Goal: Information Seeking & Learning: Find specific fact

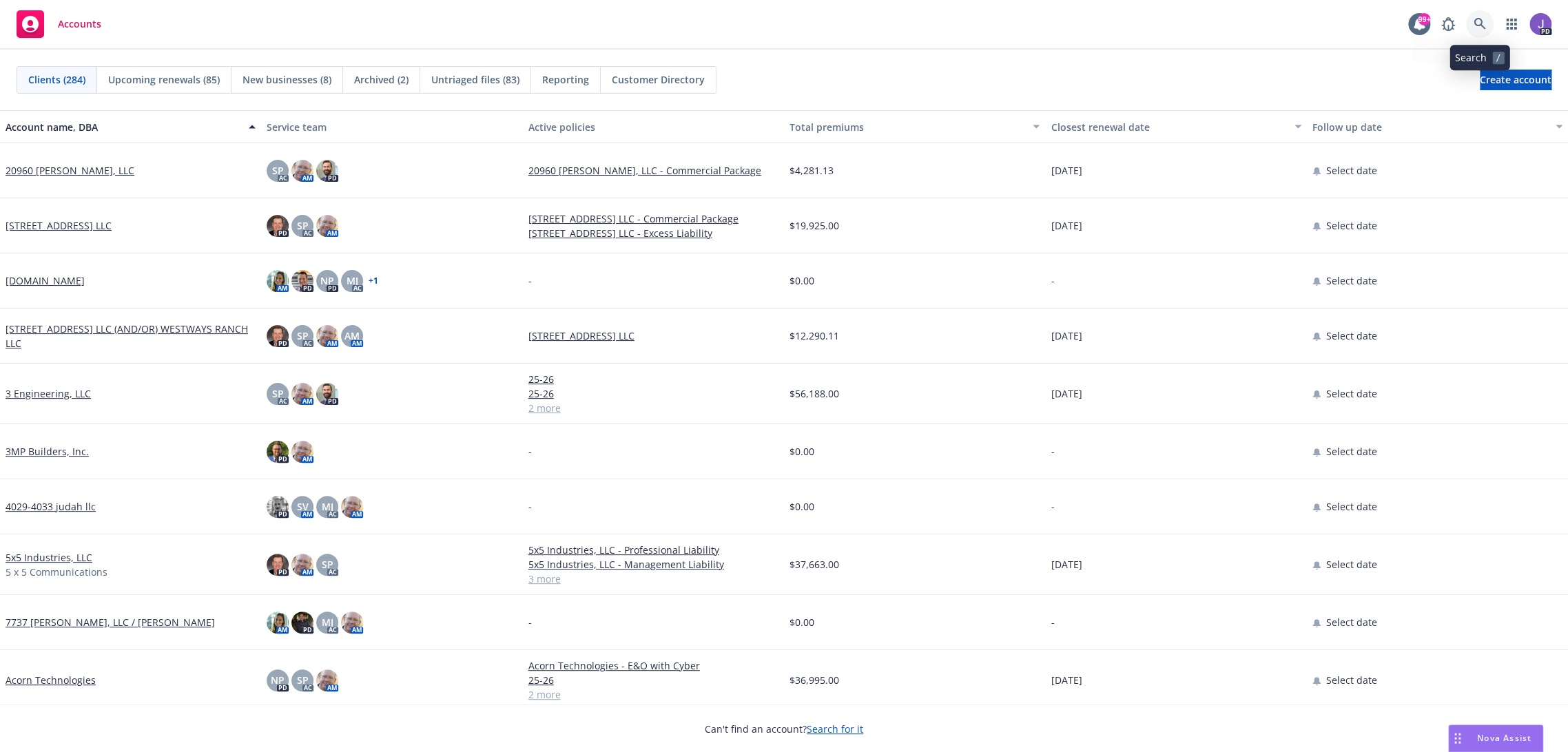
click at [1482, 20] on icon at bounding box center [1479, 23] width 12 height 12
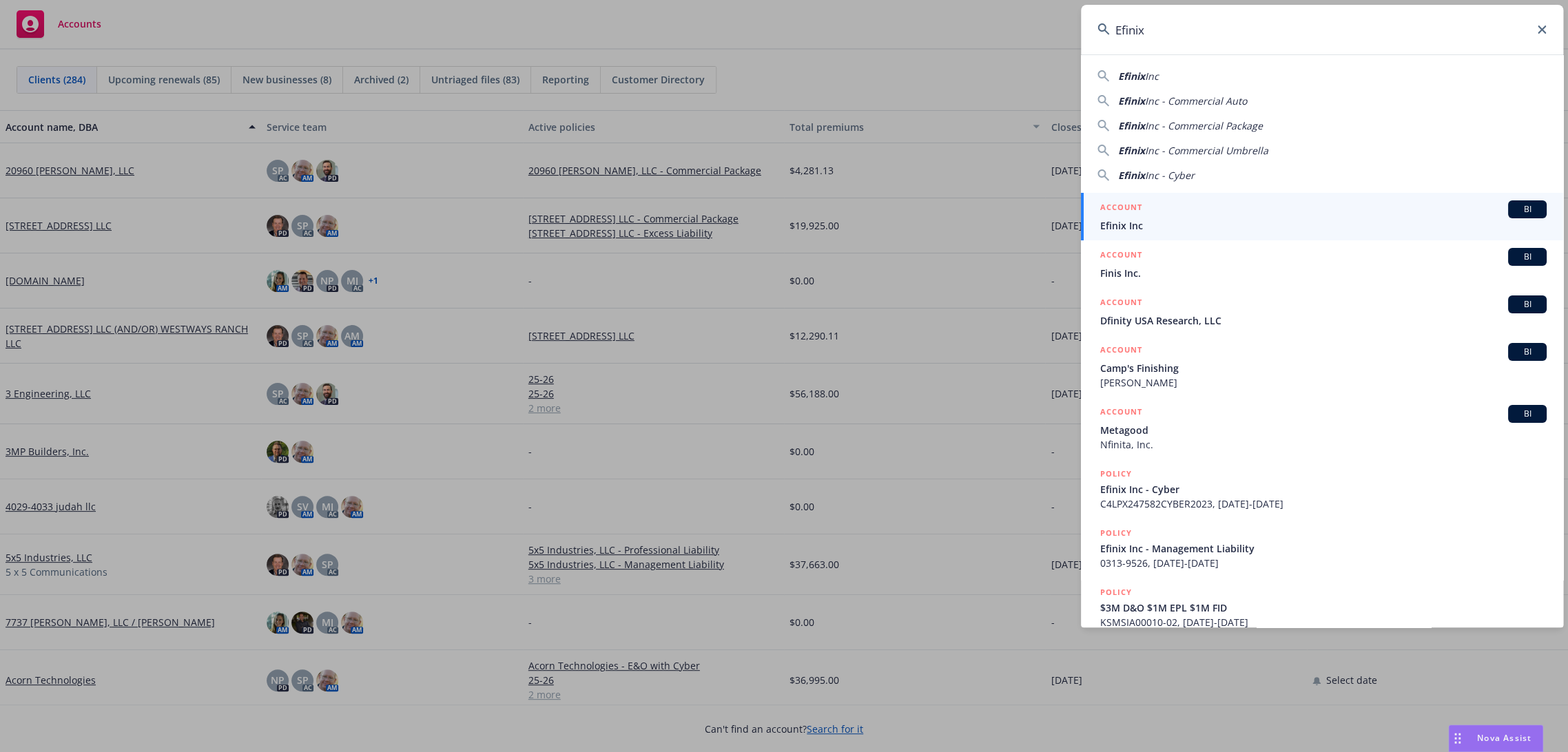
type input "Efinix"
click at [1141, 214] on h5 "ACCOUNT" at bounding box center [1121, 209] width 42 height 17
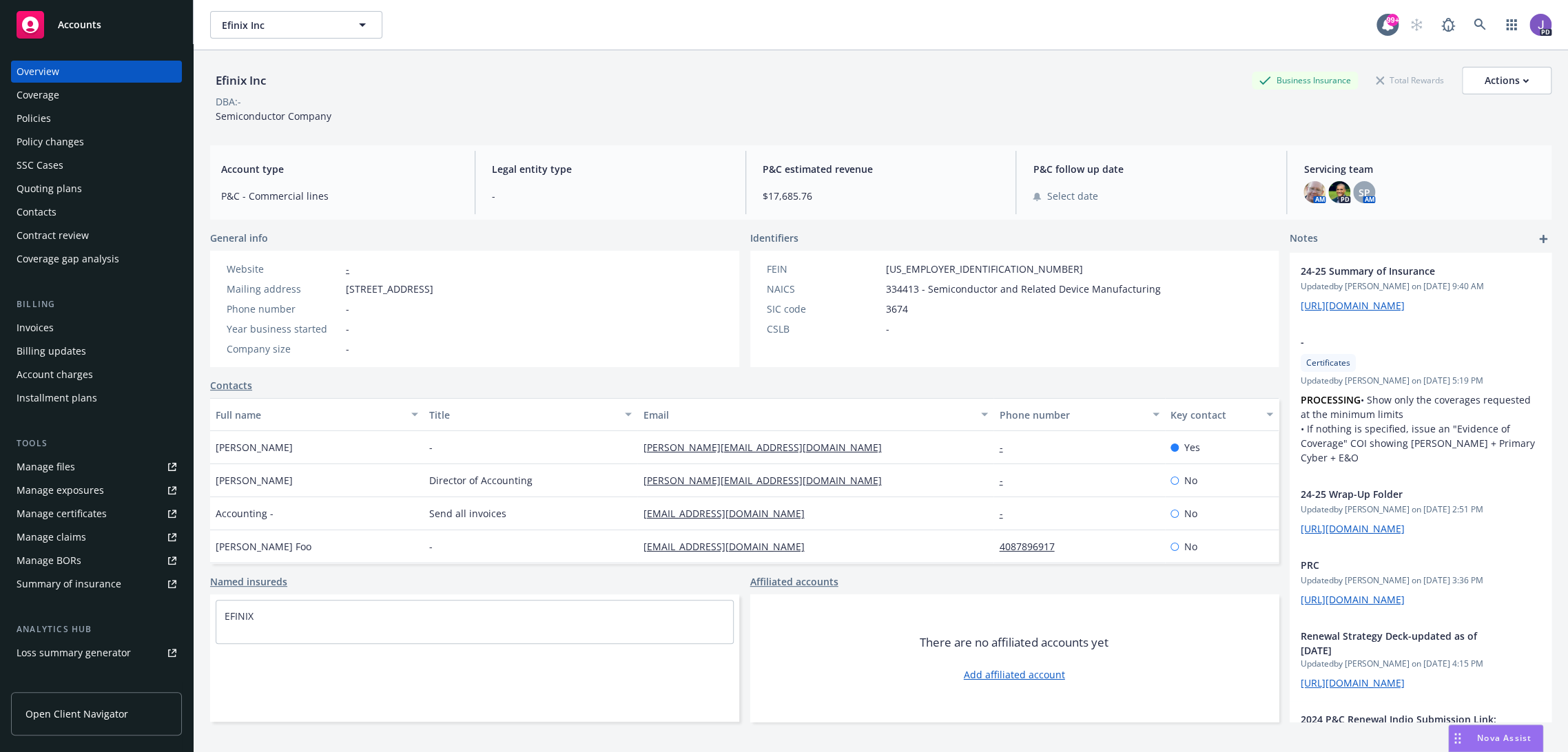
click at [54, 121] on div "Policies" at bounding box center [96, 119] width 160 height 22
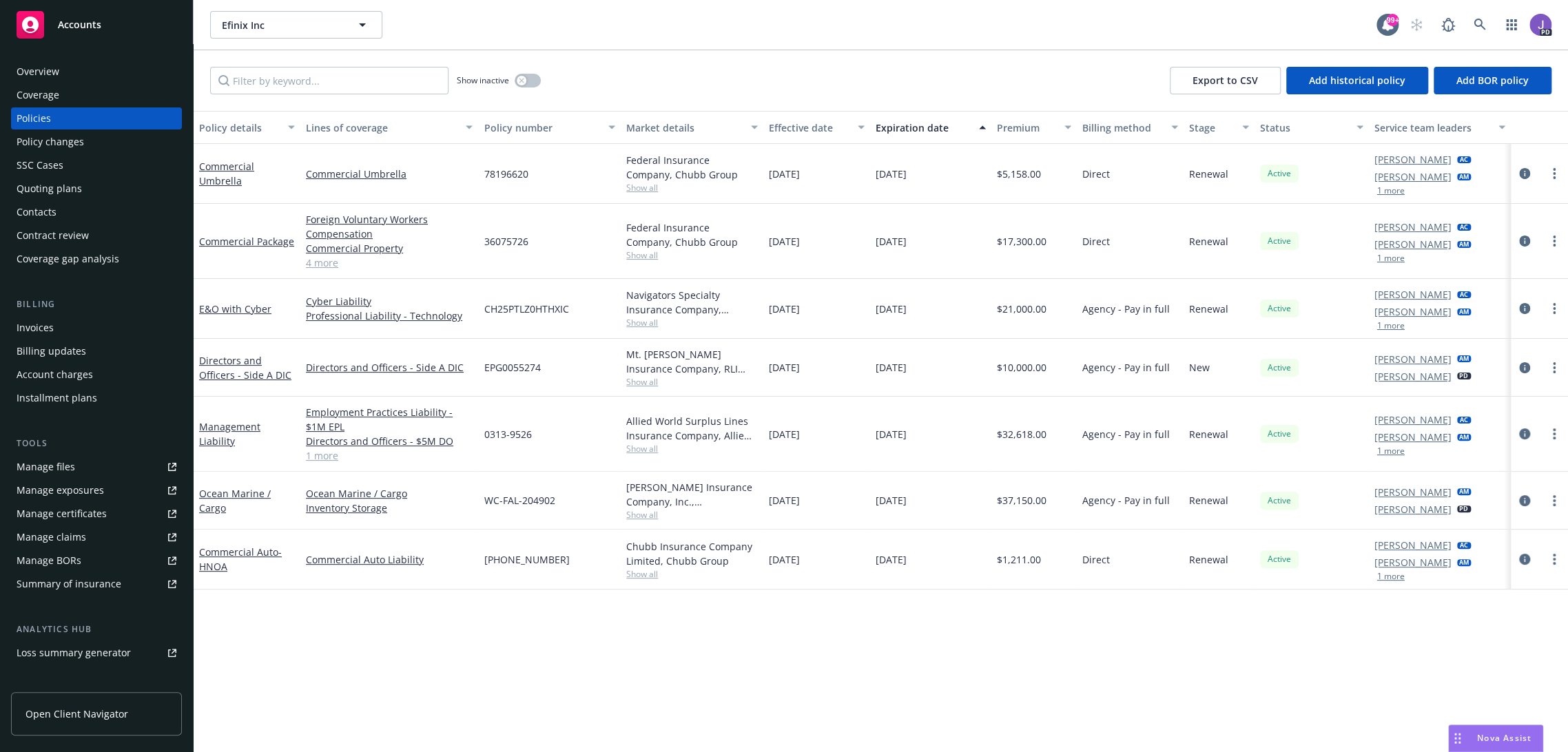
click at [636, 374] on div "Mt. [PERSON_NAME] Insurance Company, RLI Corp" at bounding box center [692, 361] width 132 height 29
click at [638, 380] on span "Show all" at bounding box center [692, 382] width 132 height 12
click at [591, 643] on div "Policy details Lines of coverage Policy number Market details Effective date Ex…" at bounding box center [881, 432] width 1375 height 642
click at [330, 264] on link "4 more" at bounding box center [390, 262] width 167 height 14
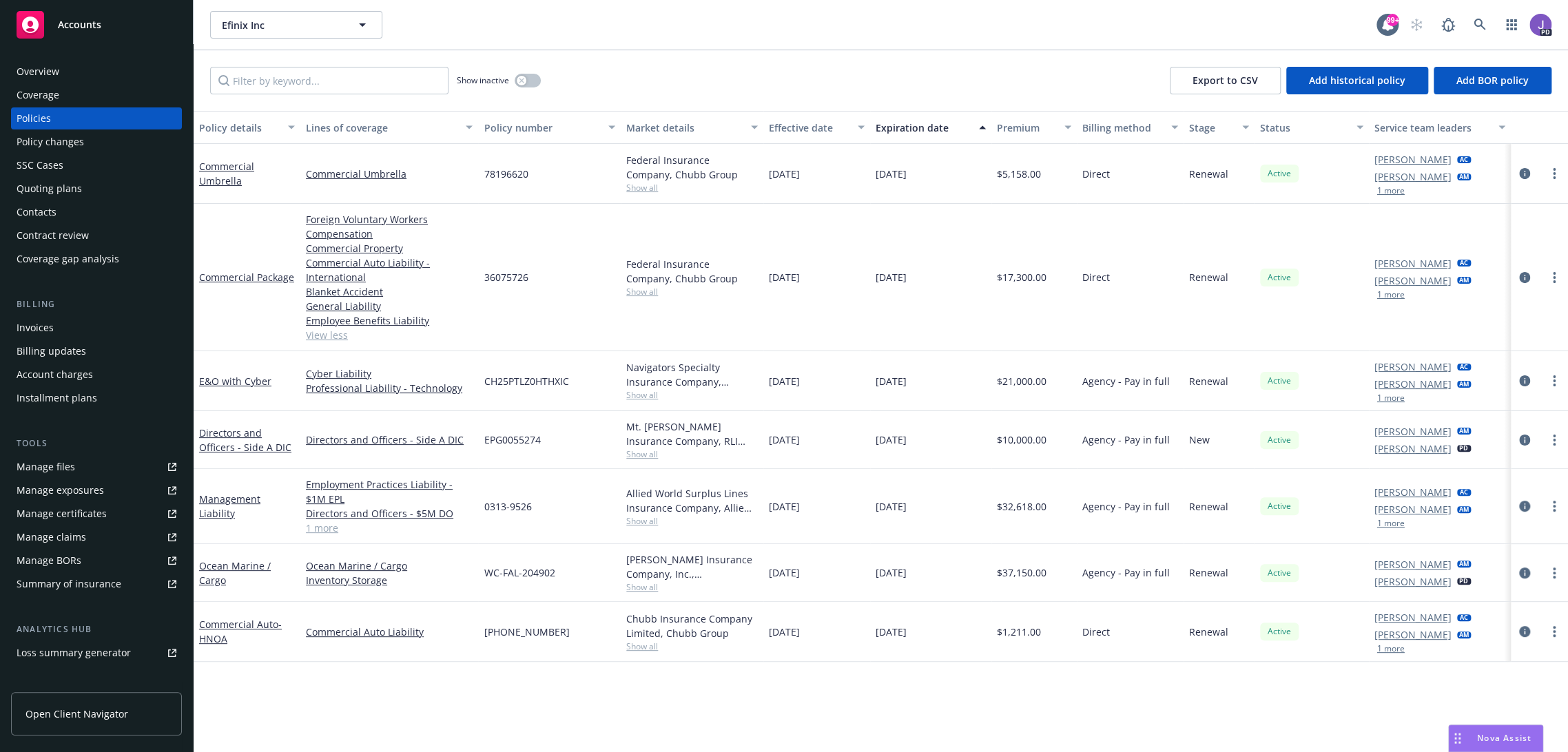
click at [318, 526] on link "1 more" at bounding box center [390, 527] width 167 height 14
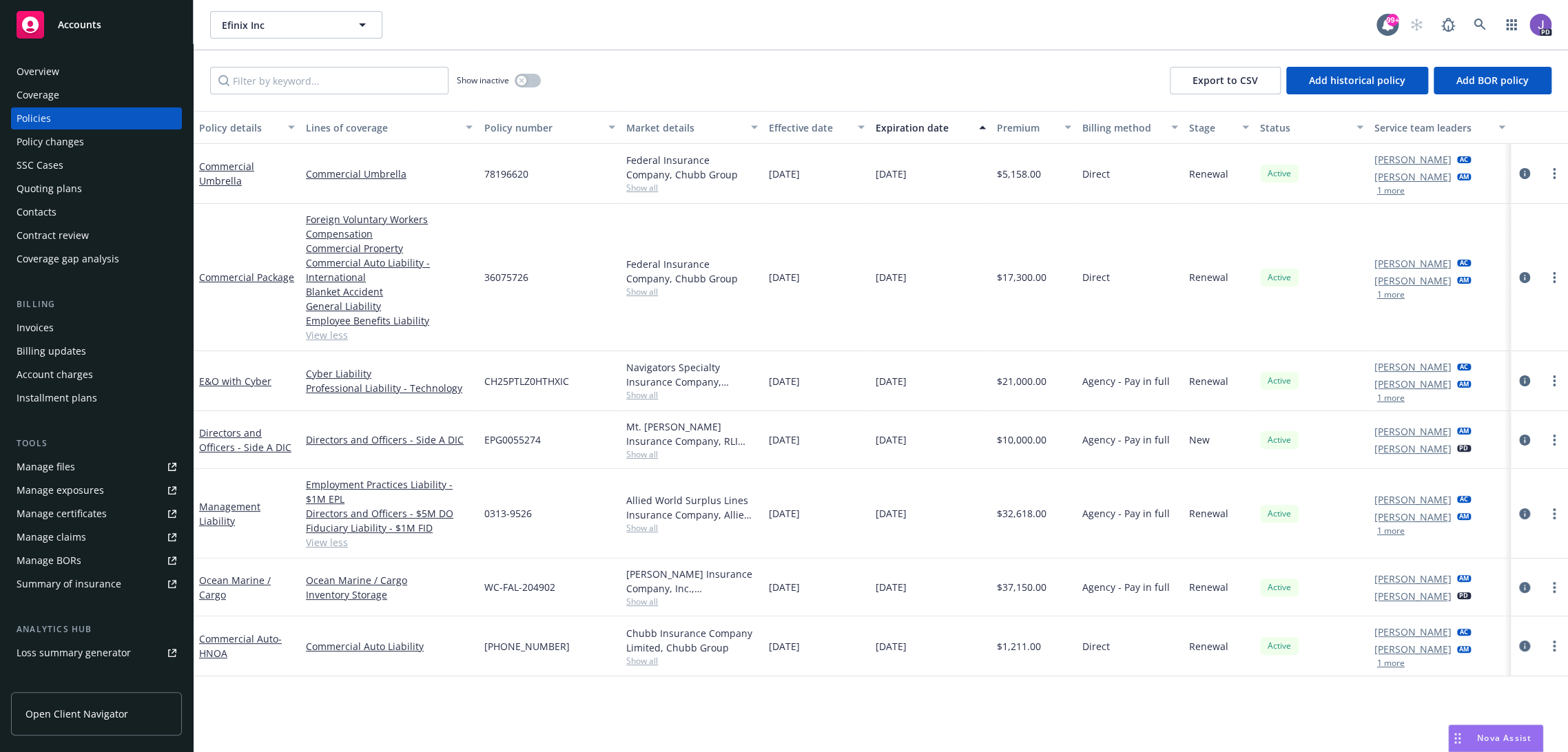
click at [640, 526] on span "Show all" at bounding box center [692, 528] width 132 height 12
click at [815, 702] on div "Policy details Lines of coverage Policy number Market details Effective date Ex…" at bounding box center [881, 432] width 1375 height 642
click at [1519, 512] on icon "circleInformation" at bounding box center [1525, 514] width 11 height 11
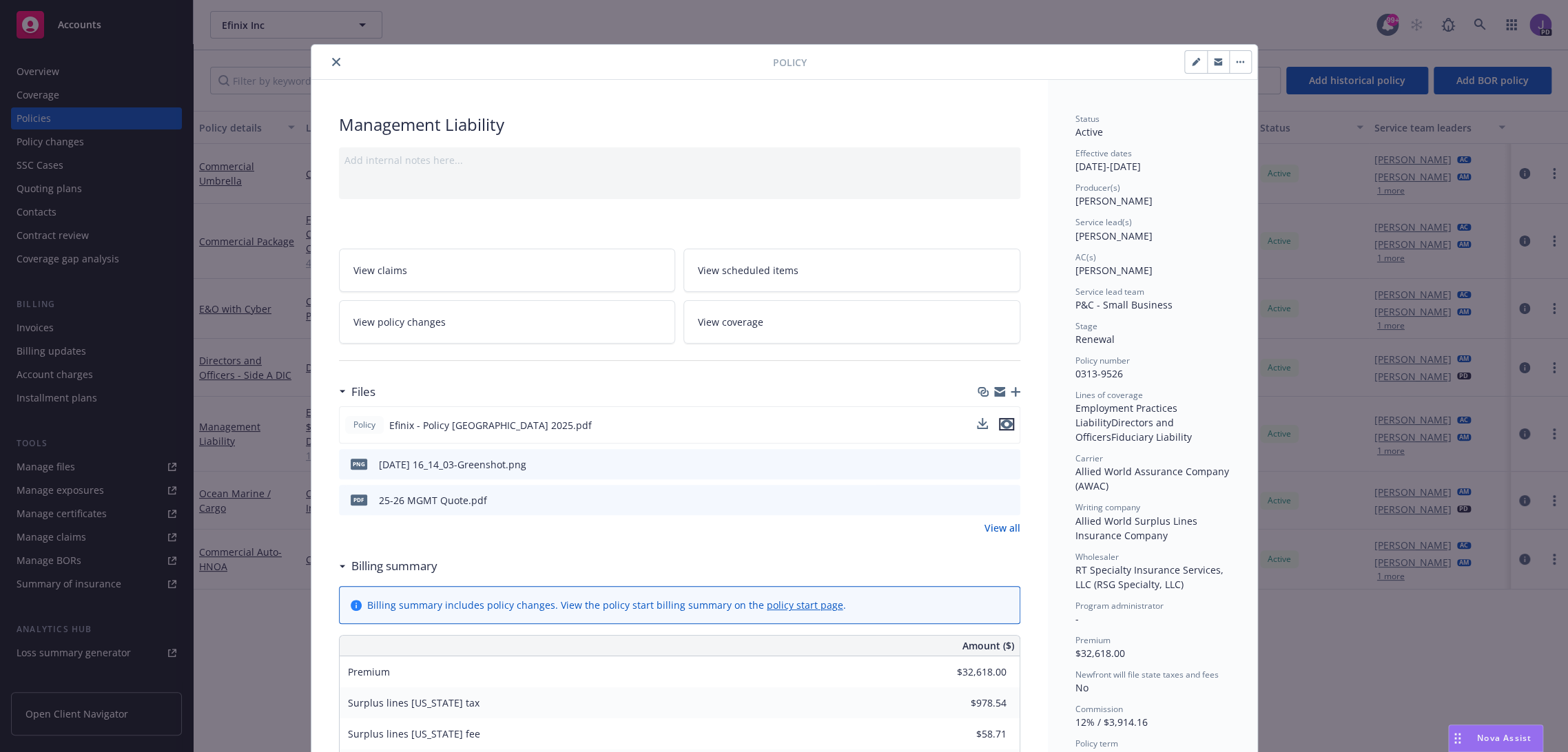
click at [1003, 423] on icon "preview file" at bounding box center [1006, 424] width 12 height 9
drag, startPoint x: 328, startPoint y: 64, endPoint x: 625, endPoint y: 366, distance: 423.6
click at [333, 63] on icon "close" at bounding box center [336, 62] width 8 height 8
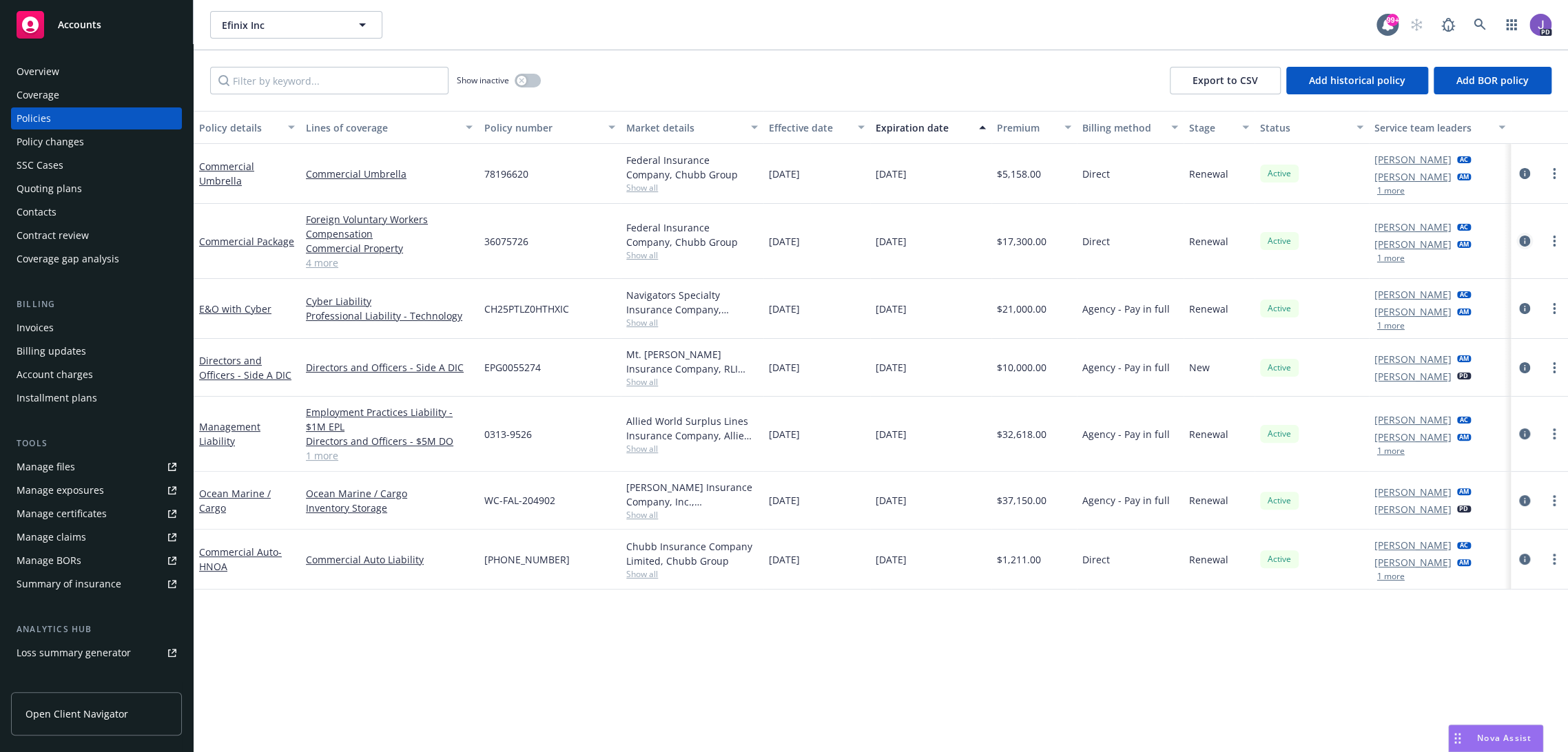
click at [1519, 242] on icon "circleInformation" at bounding box center [1525, 242] width 11 height 11
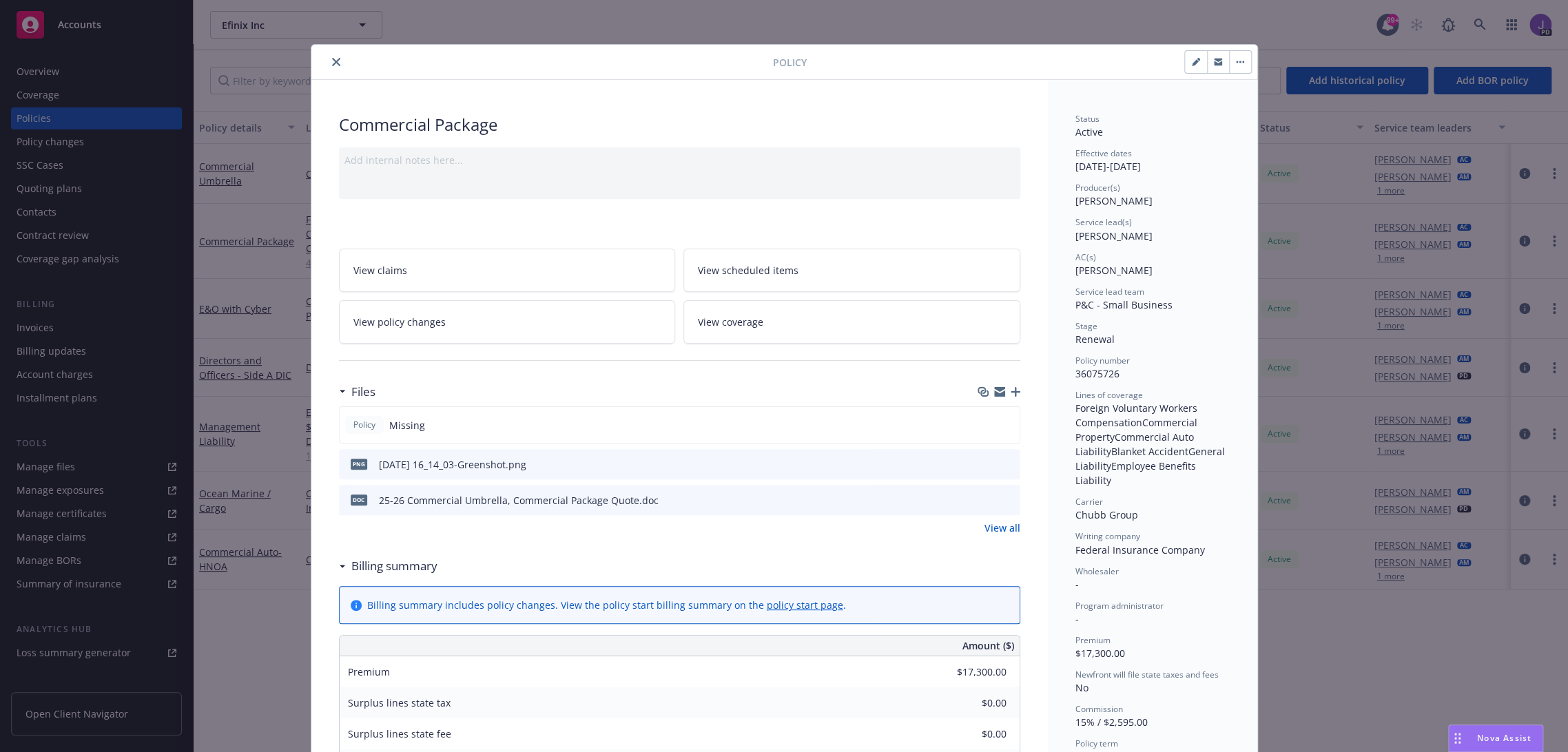
click at [333, 59] on icon "close" at bounding box center [336, 62] width 8 height 8
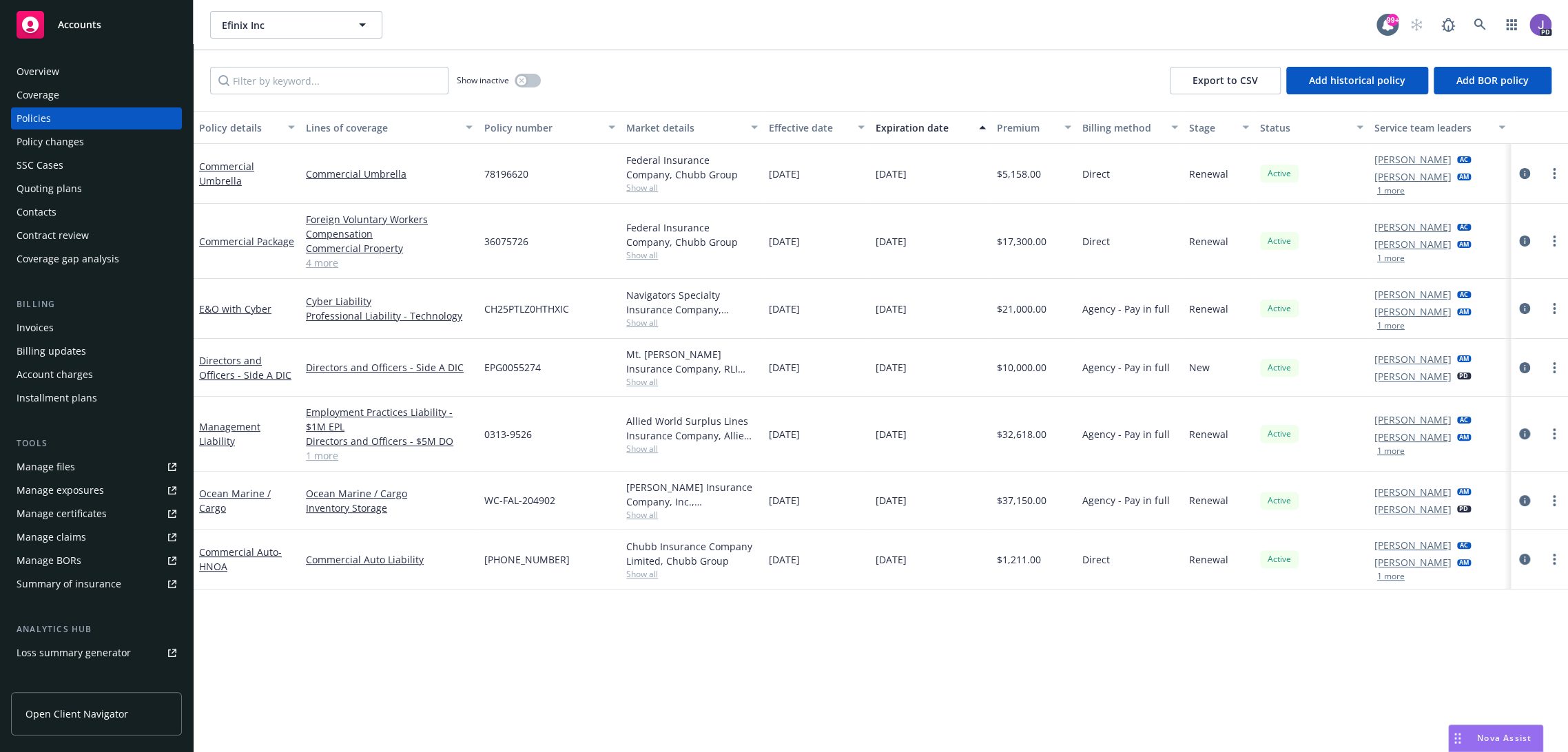
click at [505, 240] on span "36075726" at bounding box center [505, 241] width 44 height 14
click at [505, 239] on span "36075726" at bounding box center [505, 241] width 44 height 14
copy span "36075726"
click at [502, 170] on span "78196620" at bounding box center [505, 173] width 44 height 14
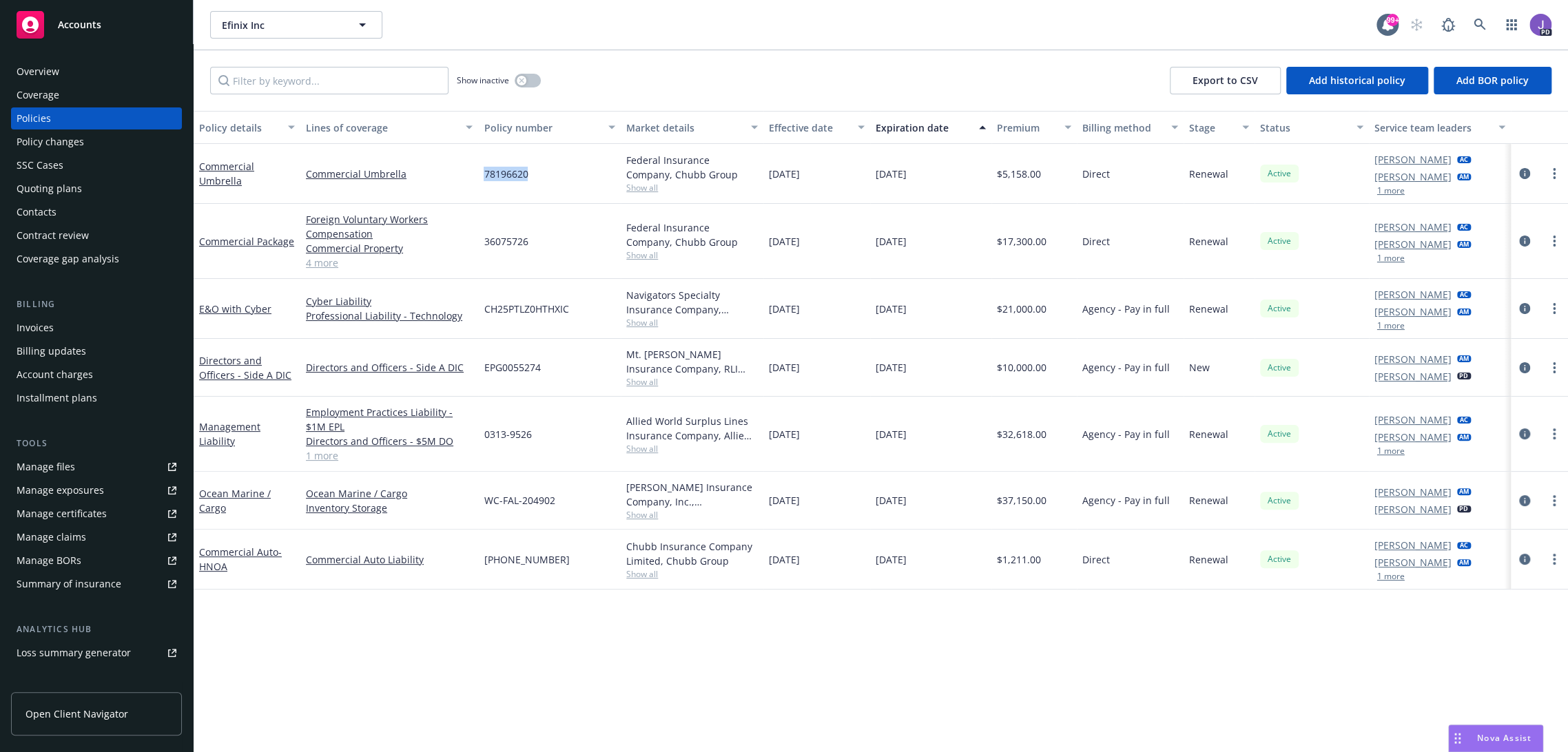
copy span "78196620"
click at [1519, 364] on icon "circleInformation" at bounding box center [1525, 368] width 11 height 11
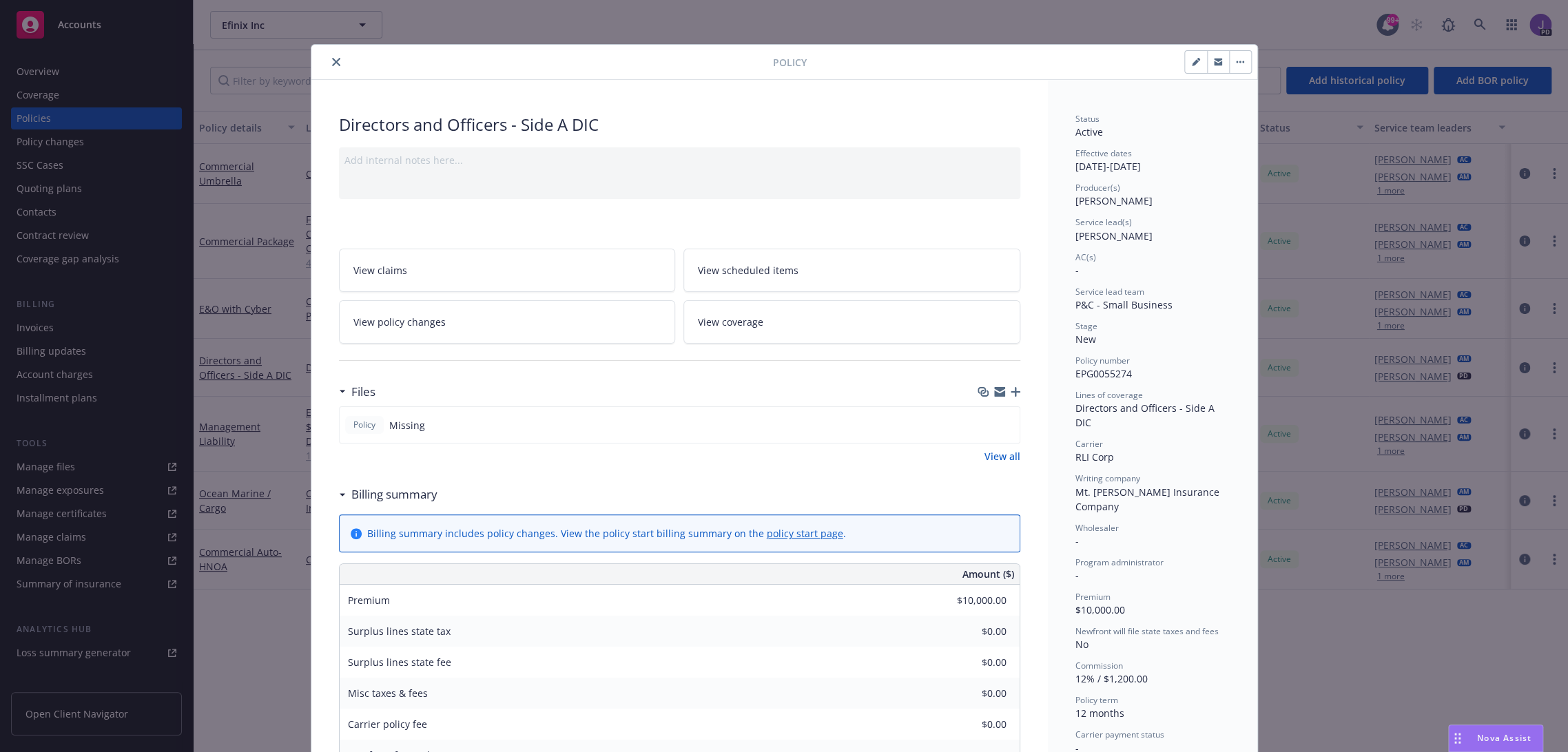
drag, startPoint x: 330, startPoint y: 59, endPoint x: 338, endPoint y: 84, distance: 26.2
click at [333, 59] on icon "close" at bounding box center [336, 62] width 8 height 8
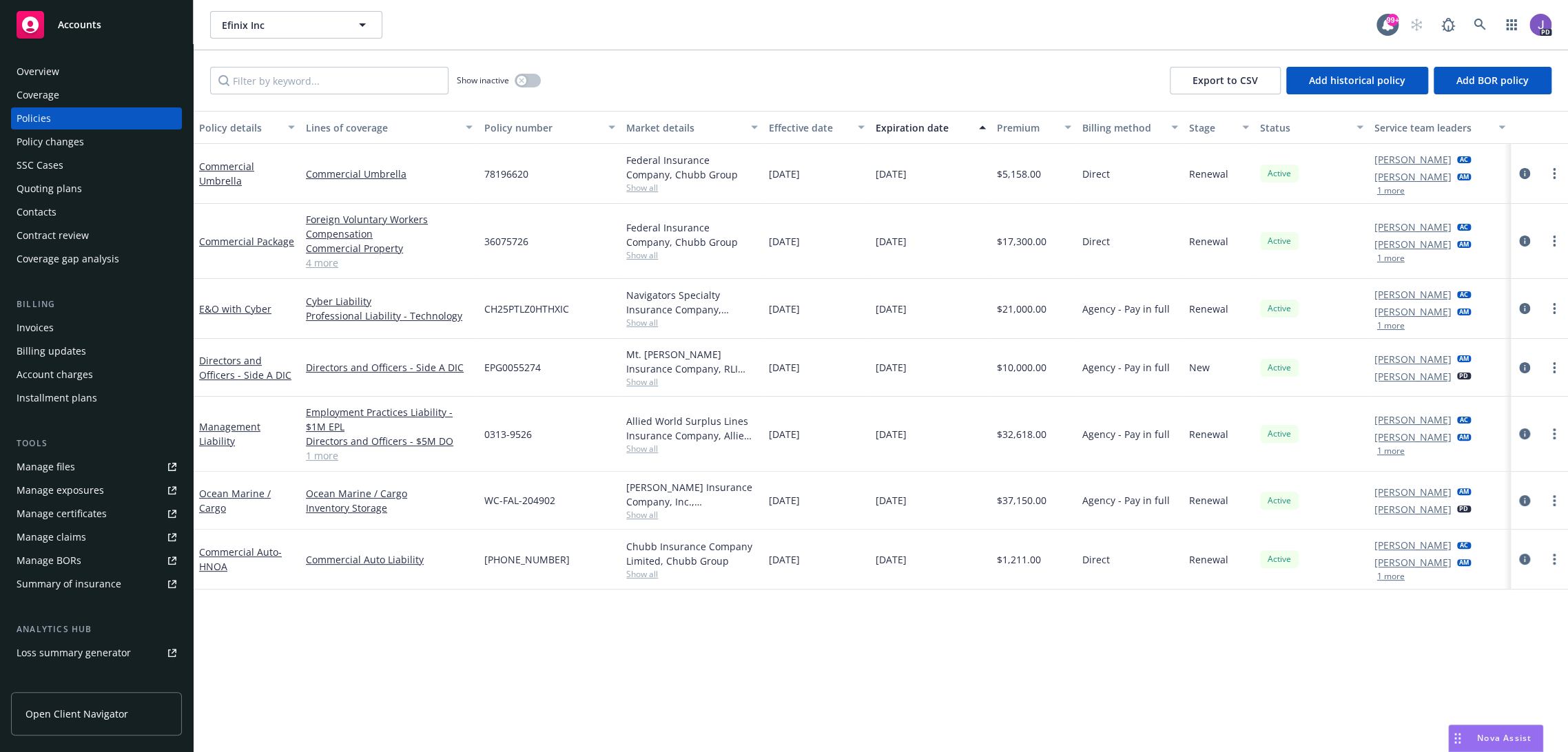
click at [499, 369] on span "EPG0055274" at bounding box center [511, 367] width 56 height 14
copy span "EPG0055274"
click at [370, 170] on link "Commercial Umbrella" at bounding box center [390, 173] width 167 height 14
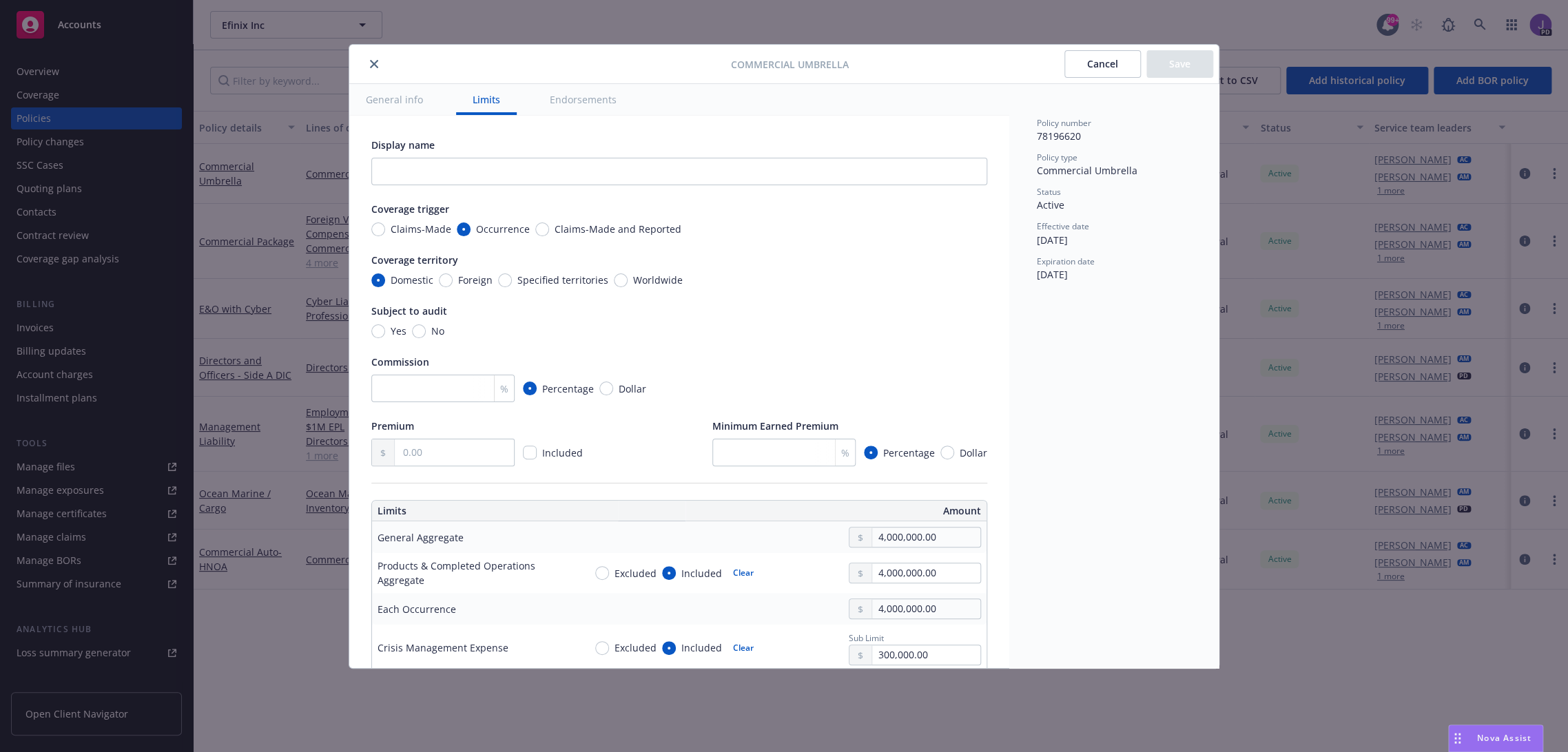
click at [376, 56] on button "close" at bounding box center [375, 65] width 17 height 17
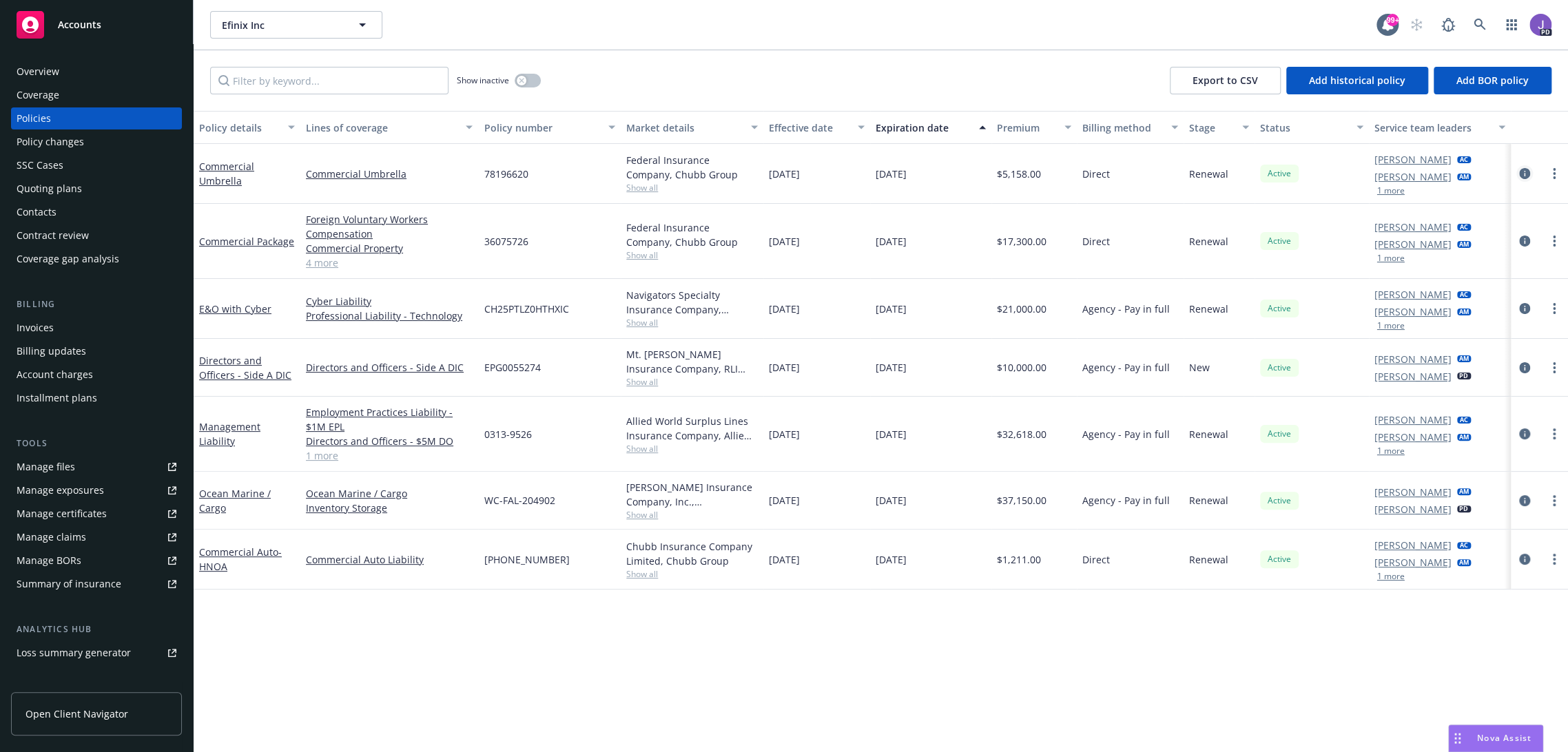
click at [1519, 170] on icon "circleInformation" at bounding box center [1525, 173] width 11 height 11
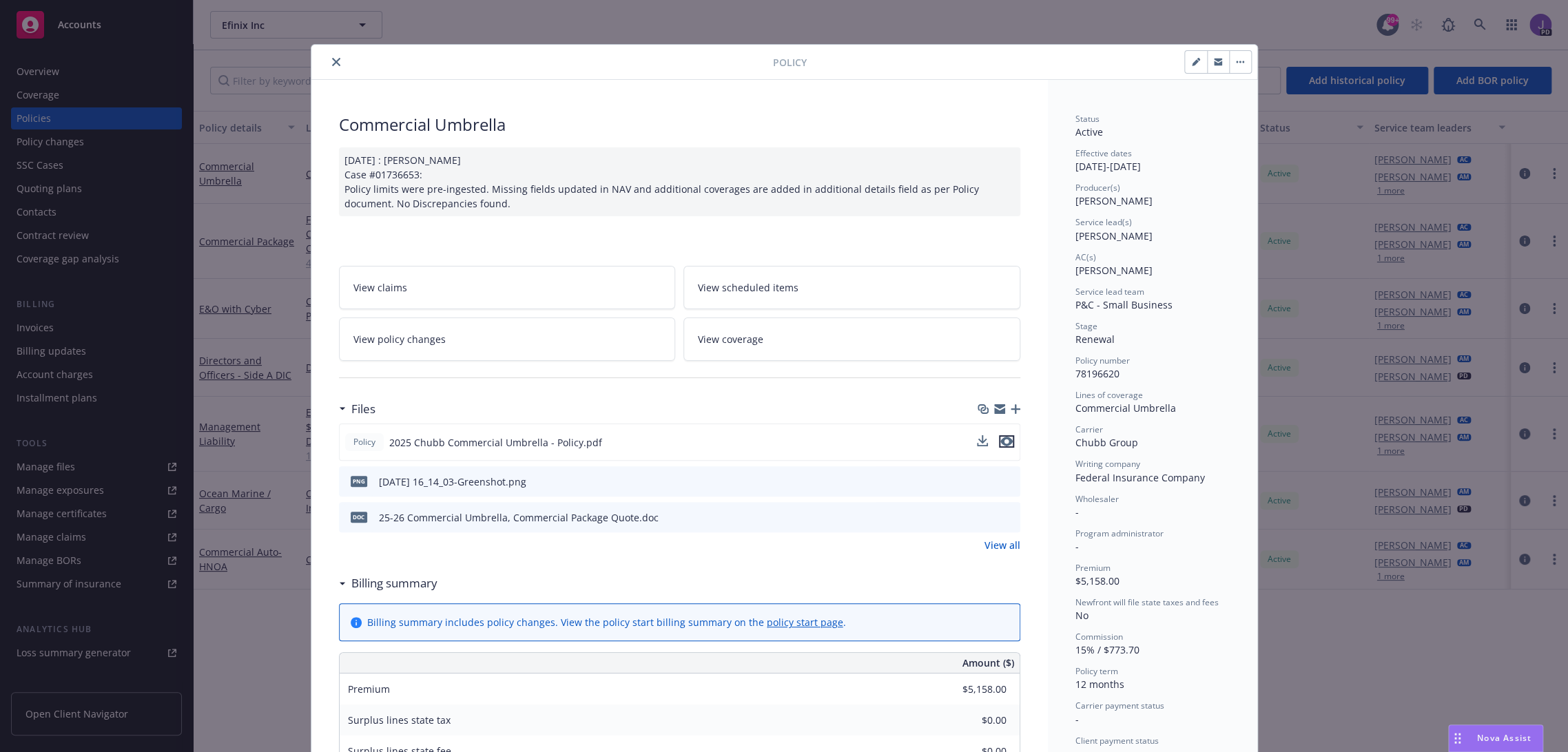
click at [1000, 447] on icon "preview file" at bounding box center [1006, 441] width 12 height 9
drag, startPoint x: 332, startPoint y: 64, endPoint x: 418, endPoint y: 182, distance: 146.0
click at [333, 64] on icon "close" at bounding box center [336, 62] width 8 height 8
